Goal: Information Seeking & Learning: Learn about a topic

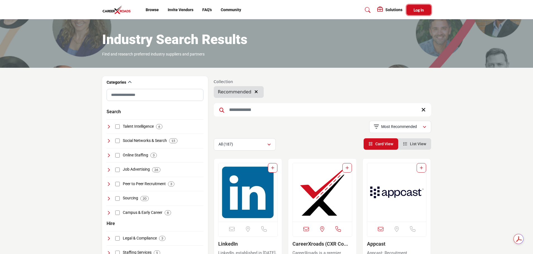
drag, startPoint x: 424, startPoint y: 9, endPoint x: 431, endPoint y: 20, distance: 13.2
click at [424, 9] on span "Log In" at bounding box center [419, 10] width 10 height 5
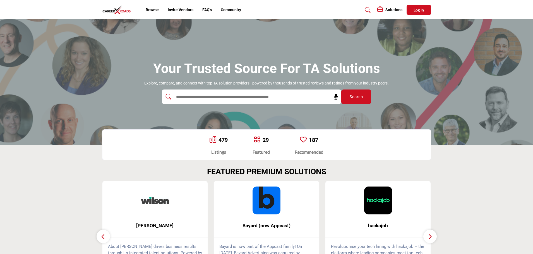
click at [122, 11] on img at bounding box center [118, 9] width 32 height 9
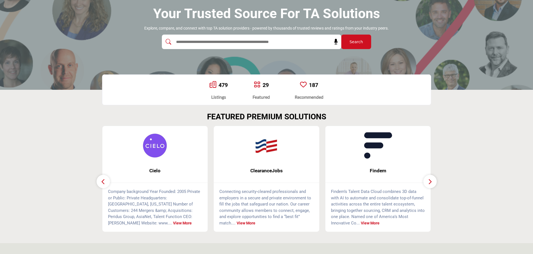
scroll to position [56, 0]
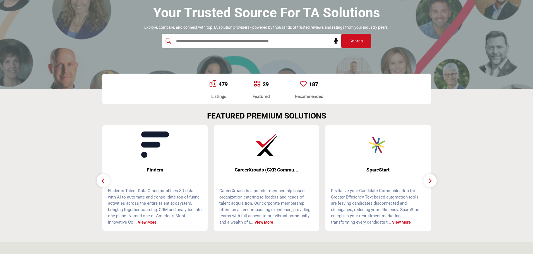
click at [312, 85] on link "187" at bounding box center [313, 84] width 9 height 7
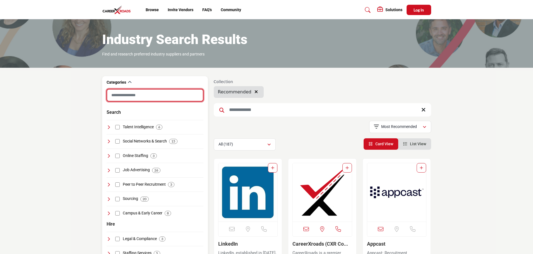
click at [146, 93] on input "Search Category" at bounding box center [155, 95] width 97 height 13
click at [279, 105] on input "Search Keyword" at bounding box center [322, 109] width 217 height 13
type input "******"
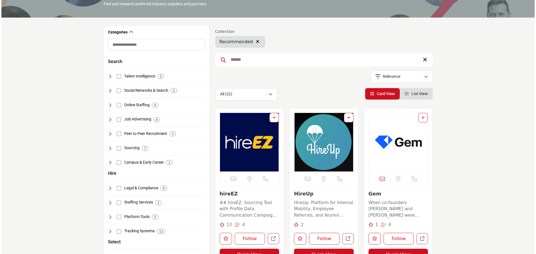
scroll to position [112, 0]
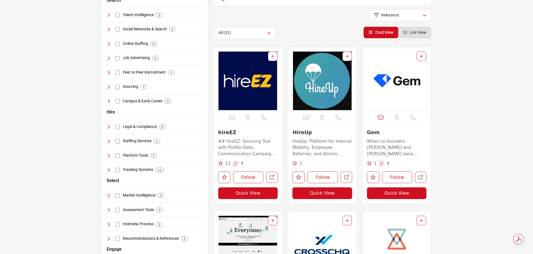
click at [241, 192] on button "Quick View" at bounding box center [248, 194] width 60 height 12
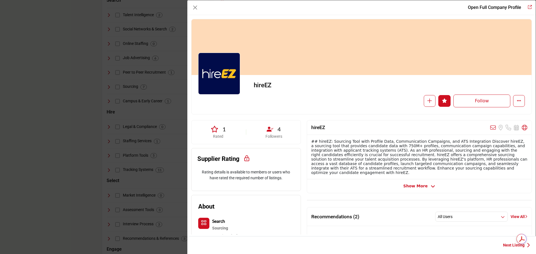
click at [423, 187] on span "Show More" at bounding box center [415, 186] width 24 height 6
click at [220, 133] on div "1" at bounding box center [218, 129] width 40 height 8
click at [223, 129] on span "1" at bounding box center [223, 129] width 3 height 8
click at [220, 136] on p "Rated" at bounding box center [218, 137] width 40 height 6
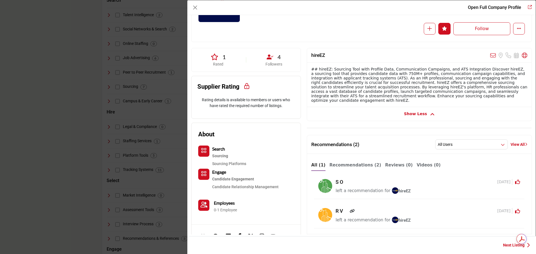
scroll to position [0, 0]
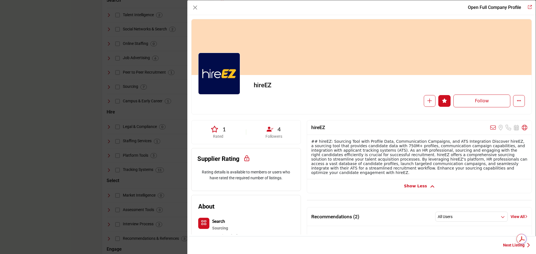
click at [521, 8] on div "Open Full Company Profile" at bounding box center [500, 7] width 64 height 7
click at [529, 5] on link "Redirect to hireez" at bounding box center [528, 7] width 8 height 7
click at [81, 73] on div "Open Full Company Profile hireEZ Follow Following" at bounding box center [268, 127] width 536 height 254
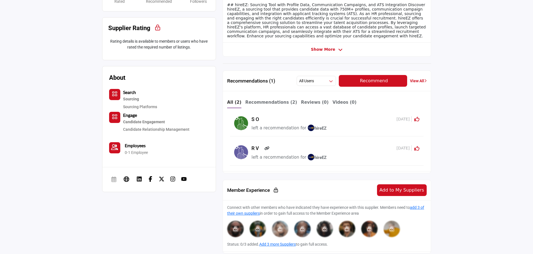
scroll to position [84, 0]
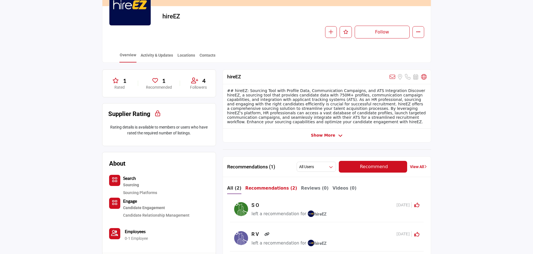
click at [272, 191] on b "Recommendations (2)" at bounding box center [271, 188] width 52 height 5
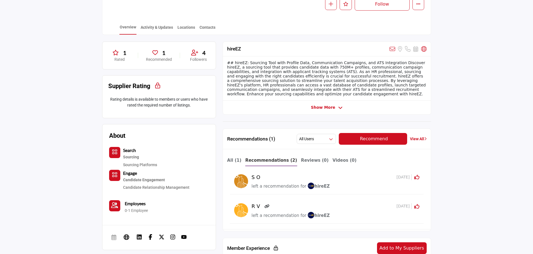
scroll to position [28, 0]
